Goal: Task Accomplishment & Management: Use online tool/utility

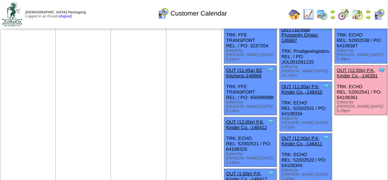
scroll to position [145, 0]
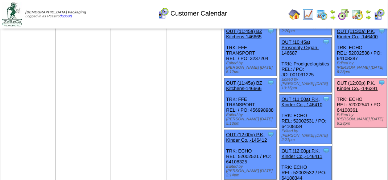
click at [366, 80] on link "OUT (12:00p) P.K, Kinder Co.,-146391" at bounding box center [357, 85] width 41 height 11
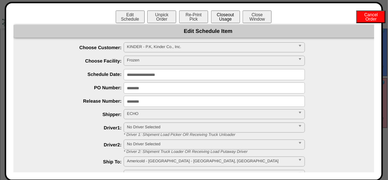
click at [225, 19] on button "Closeout Usage" at bounding box center [225, 17] width 29 height 13
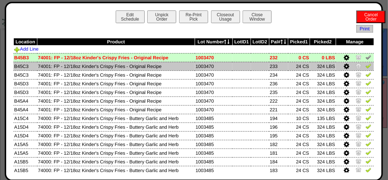
click at [365, 68] on img at bounding box center [368, 66] width 6 height 6
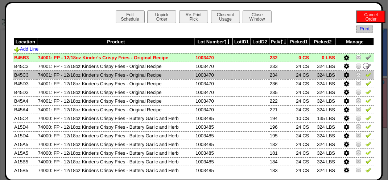
click at [365, 75] on img at bounding box center [368, 75] width 6 height 6
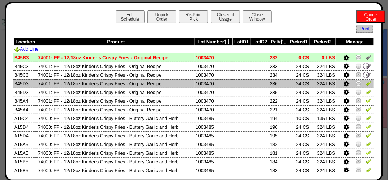
click at [365, 84] on img at bounding box center [368, 83] width 6 height 6
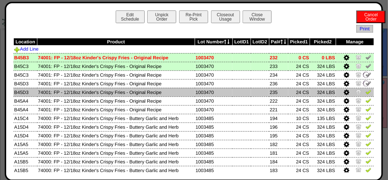
click at [365, 90] on img at bounding box center [368, 92] width 6 height 6
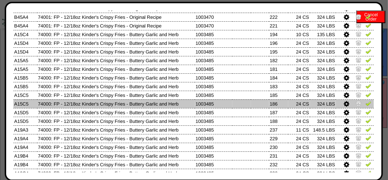
scroll to position [72, 0]
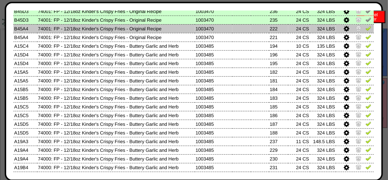
click at [365, 30] on img at bounding box center [368, 28] width 6 height 6
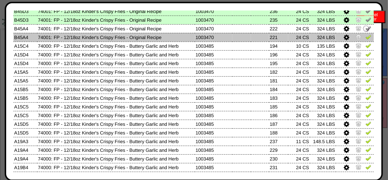
click at [365, 38] on img at bounding box center [368, 37] width 6 height 6
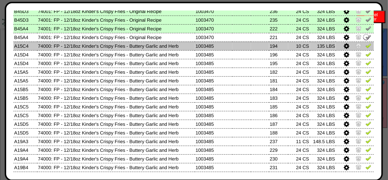
click at [365, 44] on img at bounding box center [368, 46] width 6 height 6
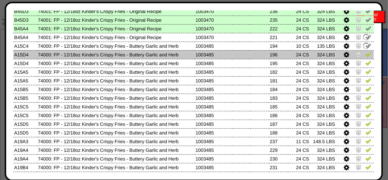
click at [365, 54] on img at bounding box center [368, 54] width 6 height 6
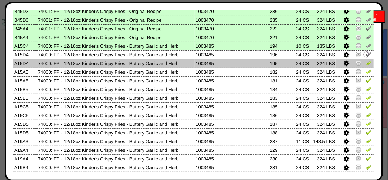
click at [365, 63] on img at bounding box center [368, 63] width 6 height 6
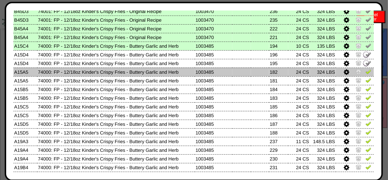
click at [365, 71] on img at bounding box center [368, 72] width 6 height 6
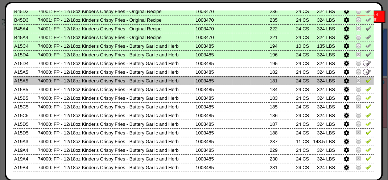
click at [365, 79] on img at bounding box center [368, 81] width 6 height 6
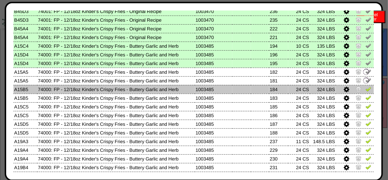
click at [365, 90] on img at bounding box center [368, 89] width 6 height 6
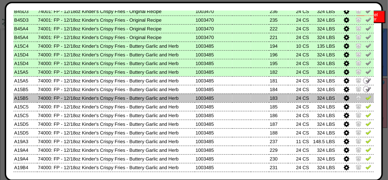
click at [365, 100] on img at bounding box center [368, 98] width 6 height 6
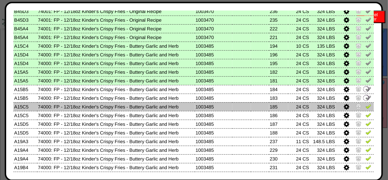
click at [365, 105] on img at bounding box center [368, 107] width 6 height 6
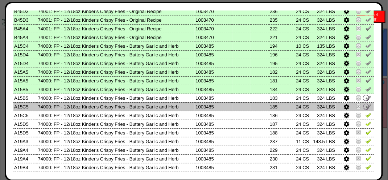
scroll to position [109, 0]
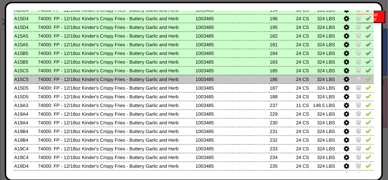
click at [366, 82] on img at bounding box center [368, 79] width 6 height 6
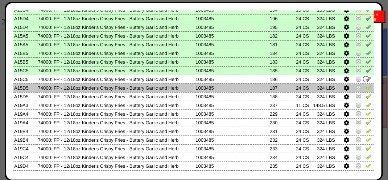
click at [367, 88] on td at bounding box center [355, 88] width 38 height 9
click at [365, 88] on img at bounding box center [368, 88] width 6 height 6
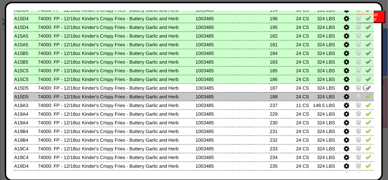
click at [366, 97] on img at bounding box center [368, 97] width 6 height 6
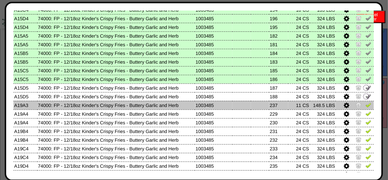
click at [365, 105] on img at bounding box center [368, 105] width 6 height 6
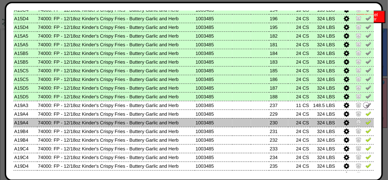
click at [365, 121] on img at bounding box center [368, 123] width 6 height 6
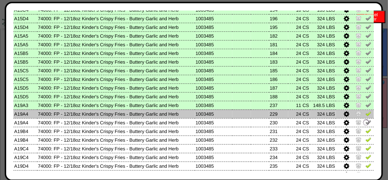
click at [365, 114] on img at bounding box center [368, 114] width 6 height 6
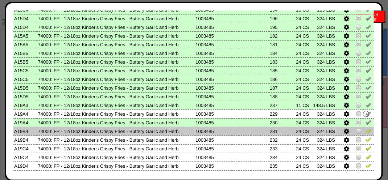
click at [365, 129] on img at bounding box center [368, 131] width 6 height 6
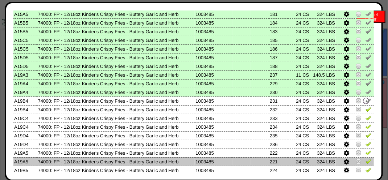
scroll to position [181, 0]
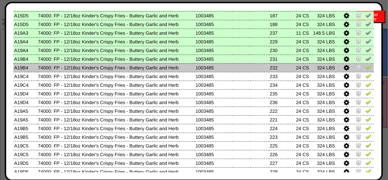
click at [365, 68] on img at bounding box center [368, 68] width 6 height 6
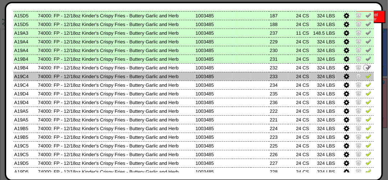
click at [365, 78] on img at bounding box center [368, 76] width 6 height 6
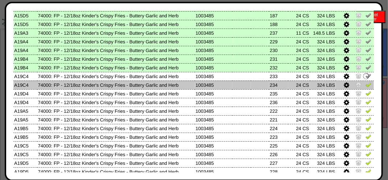
click at [365, 86] on img at bounding box center [368, 85] width 6 height 6
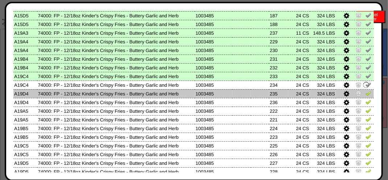
click at [365, 91] on img at bounding box center [368, 94] width 6 height 6
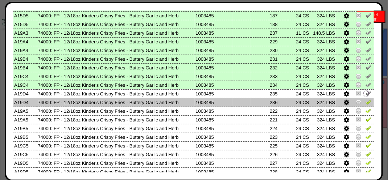
click at [365, 102] on img at bounding box center [368, 102] width 6 height 6
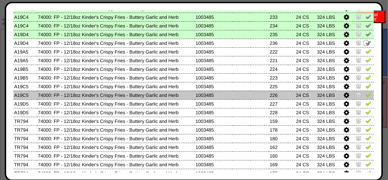
scroll to position [254, 0]
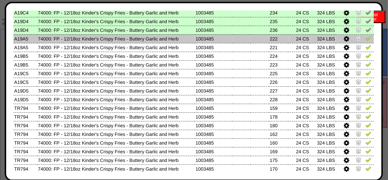
click at [366, 38] on img at bounding box center [368, 39] width 6 height 6
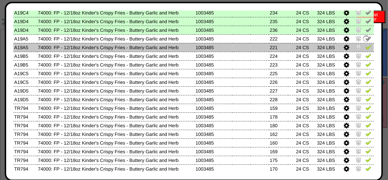
click at [365, 44] on td at bounding box center [355, 47] width 38 height 9
click at [366, 52] on td at bounding box center [355, 47] width 38 height 9
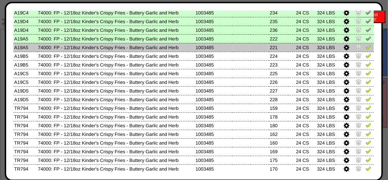
click at [365, 49] on img at bounding box center [368, 47] width 6 height 6
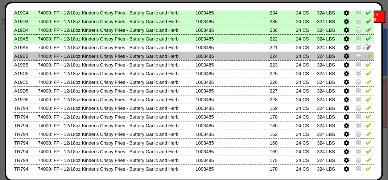
click at [365, 56] on img at bounding box center [368, 56] width 6 height 6
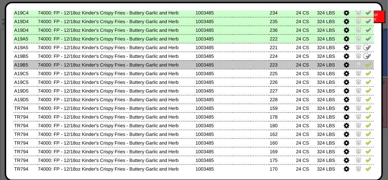
click at [365, 64] on img at bounding box center [368, 65] width 6 height 6
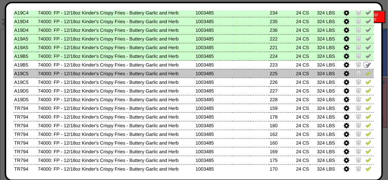
click at [365, 73] on img at bounding box center [368, 73] width 6 height 6
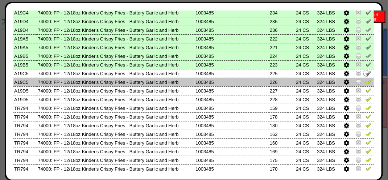
drag, startPoint x: 363, startPoint y: 79, endPoint x: 365, endPoint y: 83, distance: 5.4
click at [363, 79] on td at bounding box center [355, 82] width 38 height 9
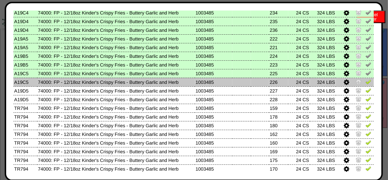
drag, startPoint x: 364, startPoint y: 90, endPoint x: 364, endPoint y: 85, distance: 5.4
click at [365, 91] on img at bounding box center [368, 91] width 6 height 6
click at [365, 82] on img at bounding box center [368, 82] width 6 height 6
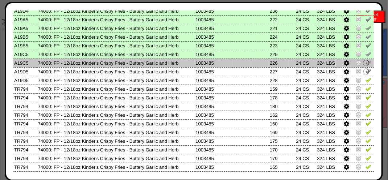
scroll to position [290, 0]
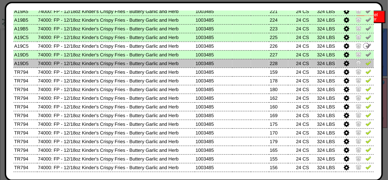
click at [365, 67] on link at bounding box center [368, 64] width 6 height 5
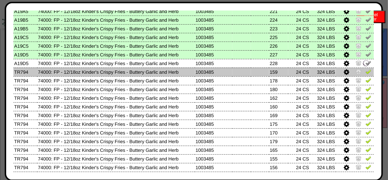
click at [365, 74] on img at bounding box center [368, 72] width 6 height 6
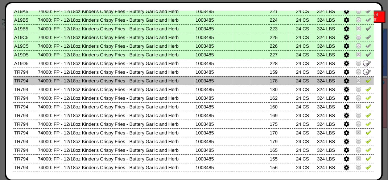
click at [364, 78] on td at bounding box center [355, 80] width 38 height 9
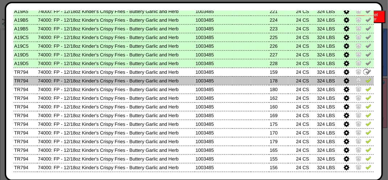
click at [365, 82] on img at bounding box center [368, 81] width 6 height 6
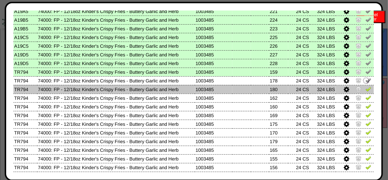
click at [365, 90] on img at bounding box center [368, 89] width 6 height 6
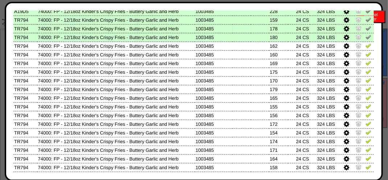
scroll to position [326, 0]
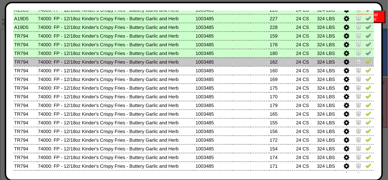
click at [365, 64] on img at bounding box center [368, 62] width 6 height 6
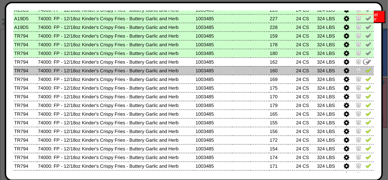
click at [365, 69] on img at bounding box center [368, 70] width 6 height 6
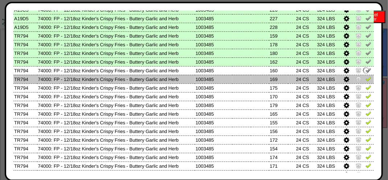
click at [365, 78] on img at bounding box center [368, 79] width 6 height 6
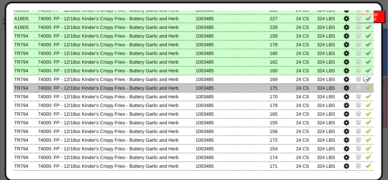
click at [365, 88] on img at bounding box center [368, 88] width 6 height 6
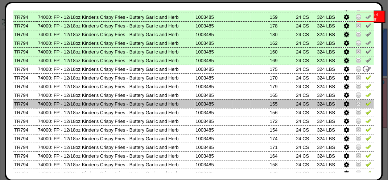
scroll to position [362, 0]
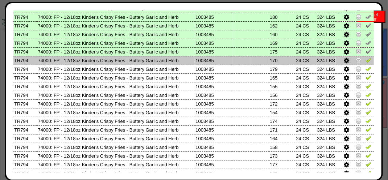
click at [365, 63] on img at bounding box center [368, 60] width 6 height 6
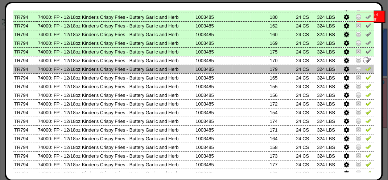
click at [365, 69] on img at bounding box center [368, 69] width 6 height 6
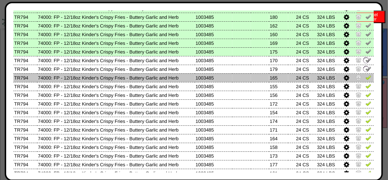
click at [365, 76] on img at bounding box center [368, 78] width 6 height 6
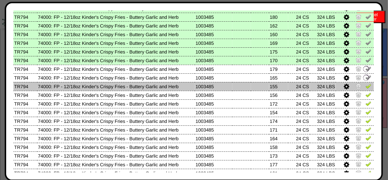
click at [365, 86] on img at bounding box center [368, 86] width 6 height 6
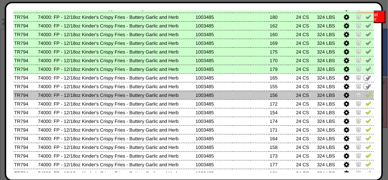
click at [366, 93] on td at bounding box center [355, 95] width 38 height 9
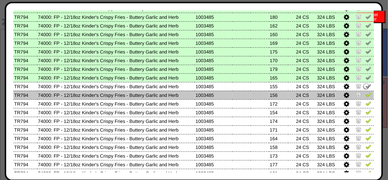
scroll to position [399, 0]
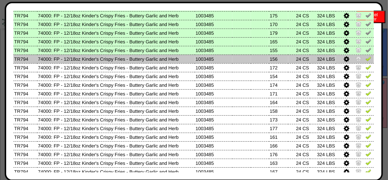
click at [366, 62] on link at bounding box center [368, 59] width 6 height 5
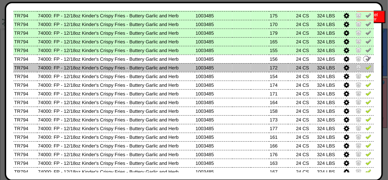
click at [366, 69] on td at bounding box center [355, 67] width 38 height 9
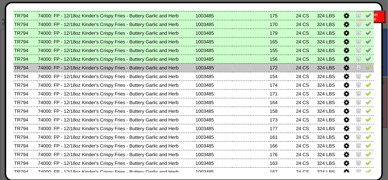
click at [365, 67] on img at bounding box center [368, 68] width 6 height 6
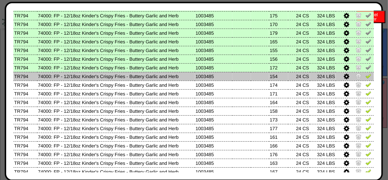
click at [365, 78] on img at bounding box center [368, 76] width 6 height 6
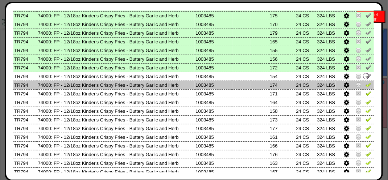
click at [366, 84] on td at bounding box center [355, 85] width 38 height 9
click at [365, 86] on img at bounding box center [368, 85] width 6 height 6
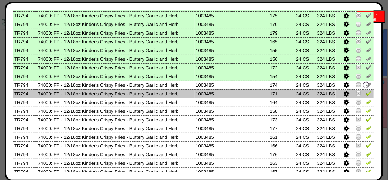
click at [365, 92] on img at bounding box center [368, 94] width 6 height 6
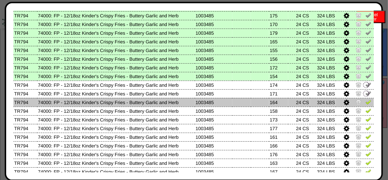
click at [365, 100] on img at bounding box center [368, 102] width 6 height 6
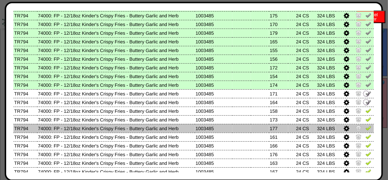
scroll to position [435, 0]
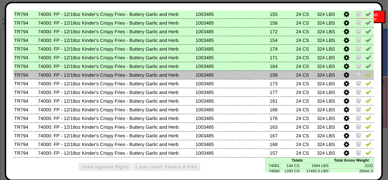
click at [365, 77] on img at bounding box center [368, 75] width 6 height 6
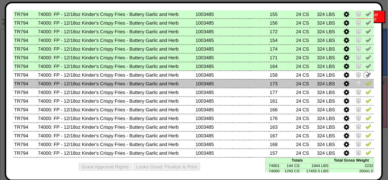
click at [365, 84] on img at bounding box center [368, 83] width 6 height 6
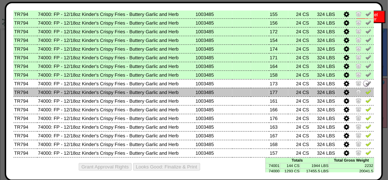
click at [365, 92] on img at bounding box center [368, 92] width 6 height 6
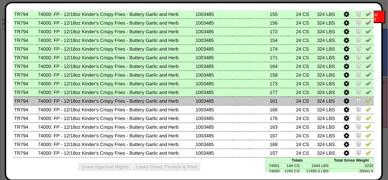
click at [365, 102] on img at bounding box center [368, 101] width 6 height 6
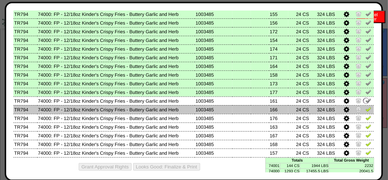
click at [365, 112] on img at bounding box center [368, 110] width 6 height 6
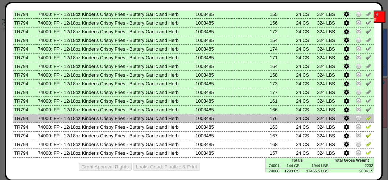
click at [365, 120] on img at bounding box center [368, 118] width 6 height 6
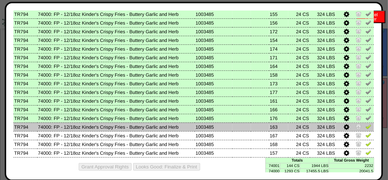
click at [366, 128] on img at bounding box center [368, 127] width 6 height 6
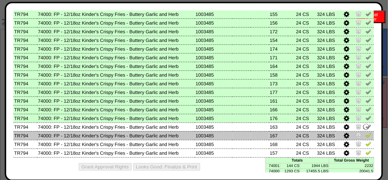
click at [365, 135] on img at bounding box center [368, 136] width 6 height 6
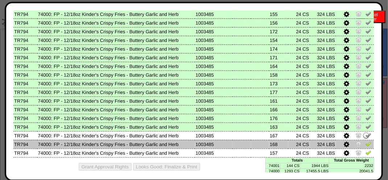
click at [365, 144] on img at bounding box center [368, 144] width 6 height 6
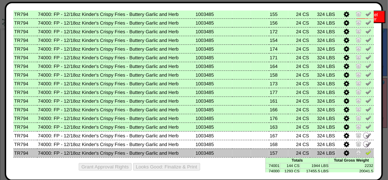
click at [365, 153] on img at bounding box center [368, 153] width 6 height 6
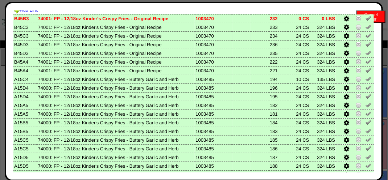
scroll to position [0, 0]
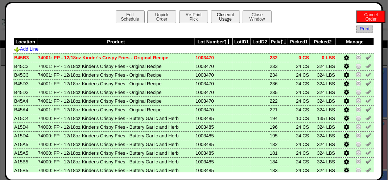
click at [219, 21] on button "Closeout Usage" at bounding box center [225, 17] width 29 height 13
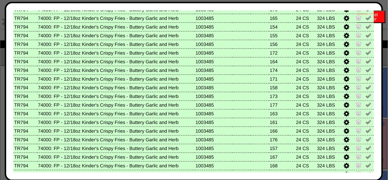
scroll to position [440, 0]
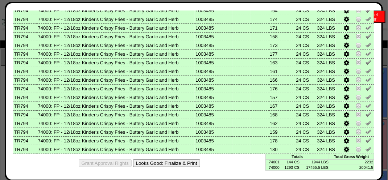
click at [173, 162] on button "Looks Good: Finalize & Print" at bounding box center [166, 164] width 67 height 8
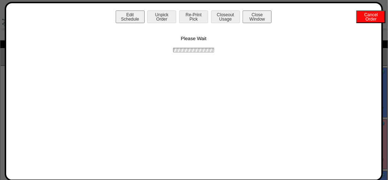
scroll to position [0, 0]
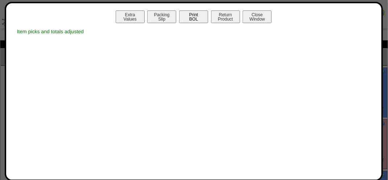
click at [198, 20] on button "Print BOL" at bounding box center [193, 17] width 29 height 13
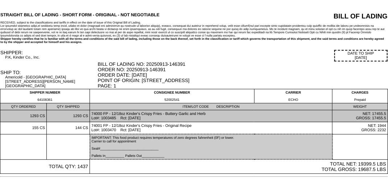
scroll to position [30, 0]
